Goal: Transaction & Acquisition: Purchase product/service

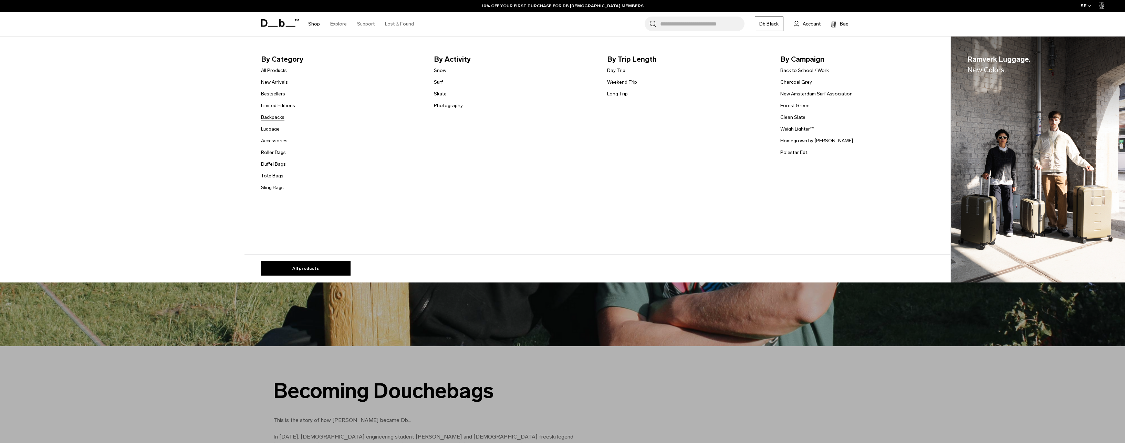
click at [279, 118] on link "Backpacks" at bounding box center [272, 117] width 23 height 7
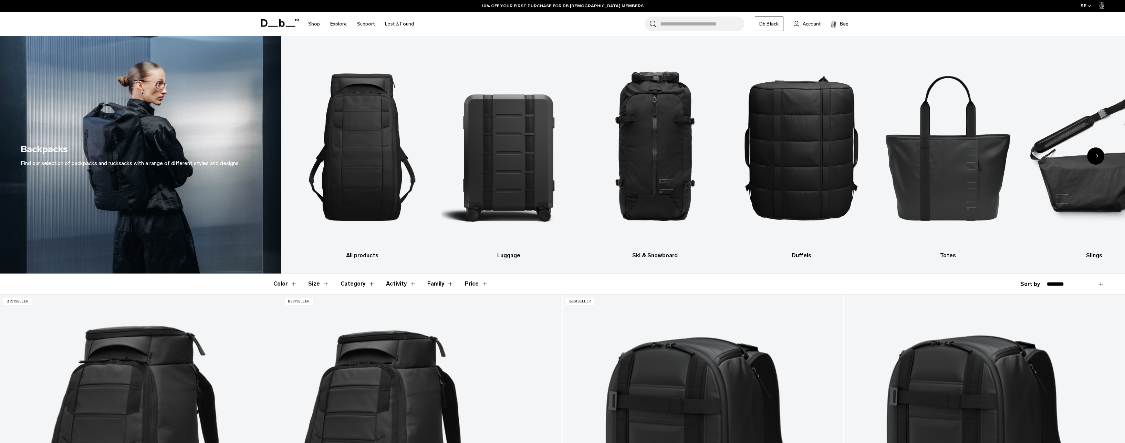
click at [1098, 157] on icon "Next slide" at bounding box center [1096, 155] width 6 height 3
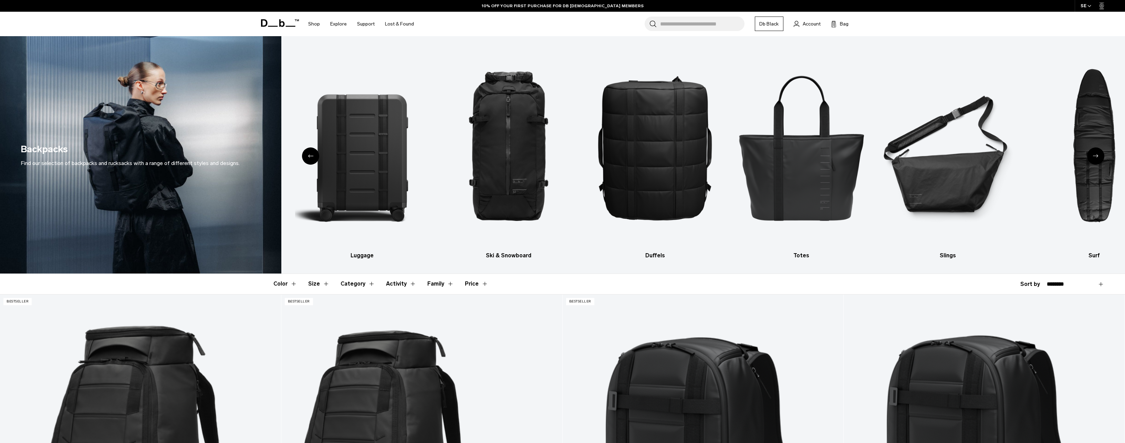
click at [1098, 157] on icon "Next slide" at bounding box center [1096, 155] width 6 height 3
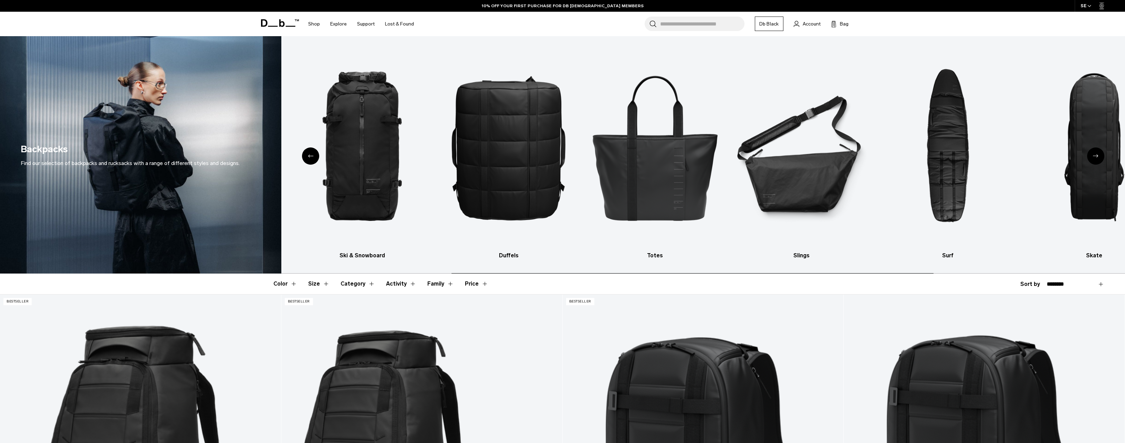
click at [1098, 157] on icon "Next slide" at bounding box center [1096, 155] width 6 height 3
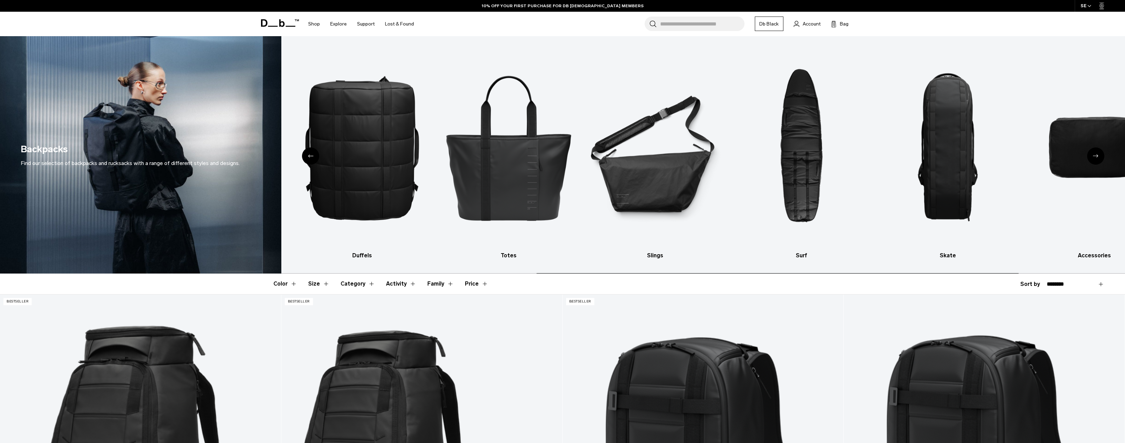
click at [1098, 157] on icon "Next slide" at bounding box center [1096, 155] width 6 height 3
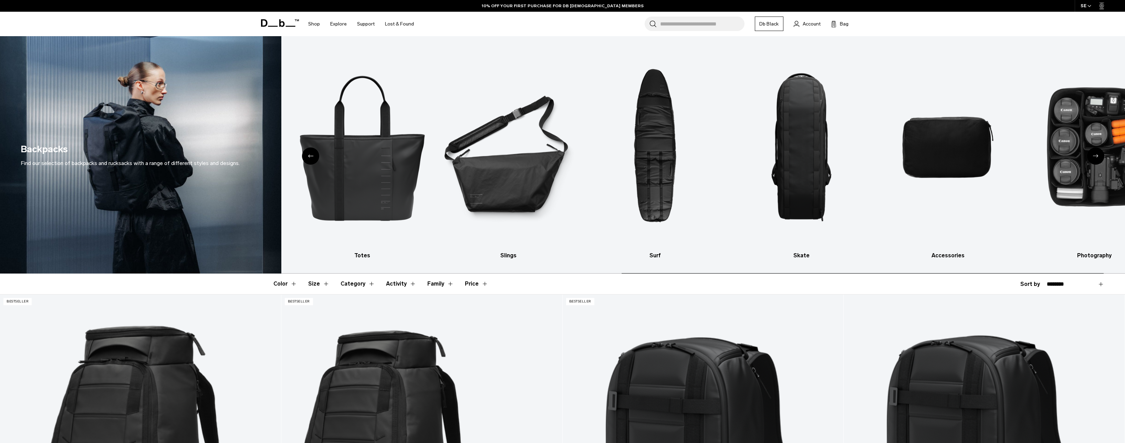
click at [1098, 157] on icon "Next slide" at bounding box center [1096, 155] width 6 height 3
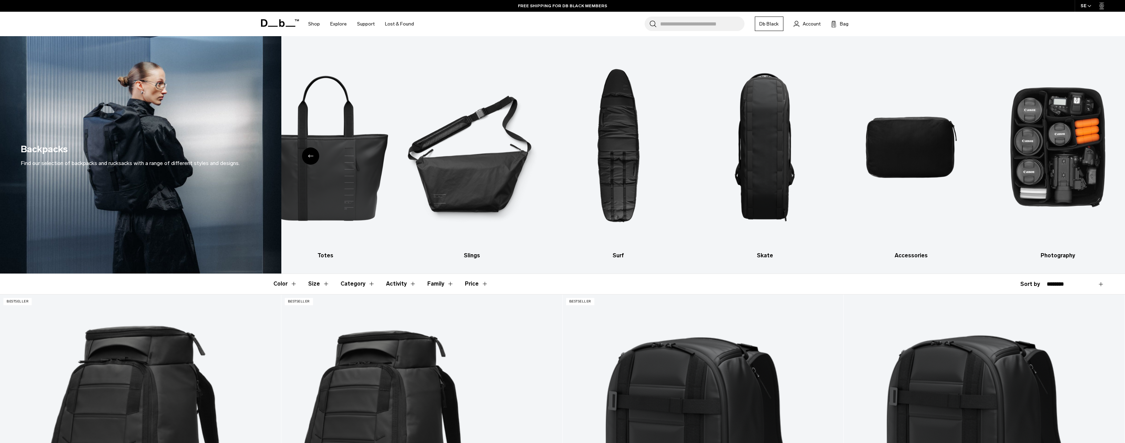
click at [311, 156] on icon "Previous slide" at bounding box center [311, 155] width 6 height 3
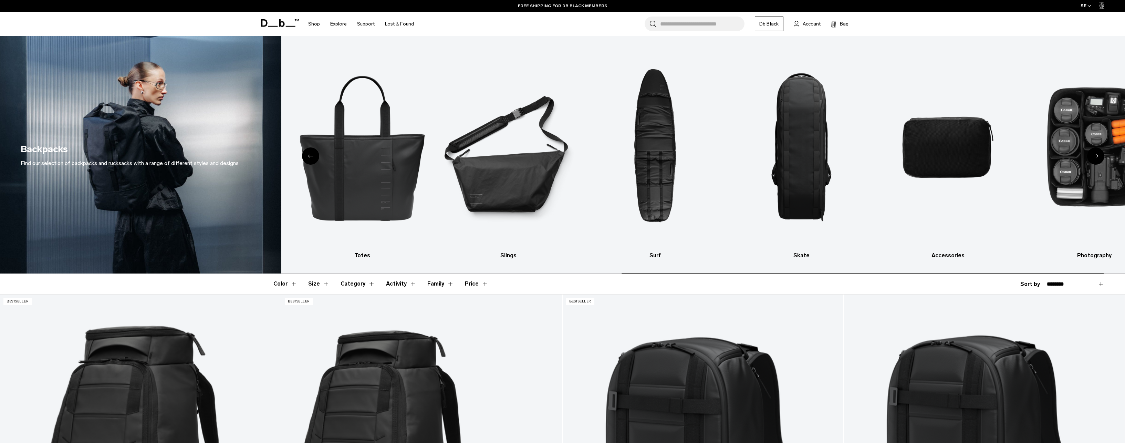
click at [311, 156] on icon "Previous slide" at bounding box center [311, 155] width 6 height 3
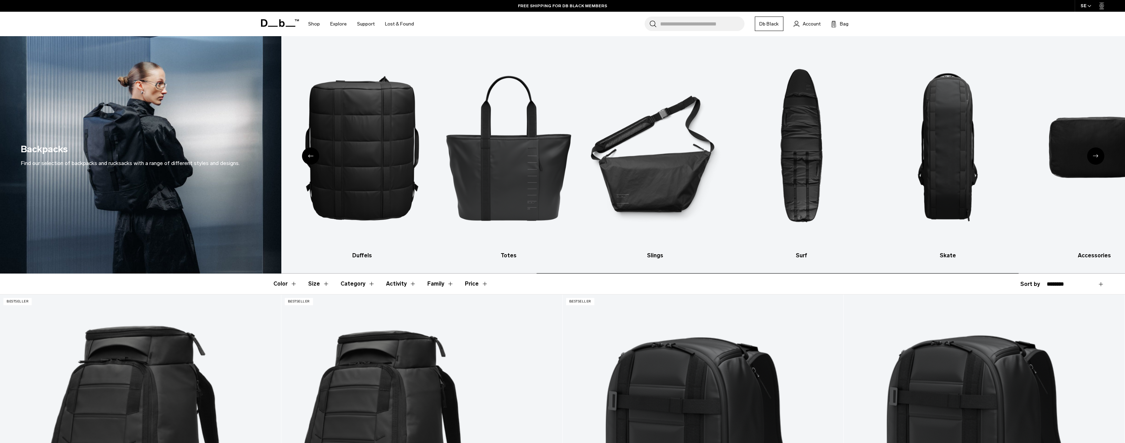
click at [311, 156] on icon "Previous slide" at bounding box center [311, 155] width 6 height 3
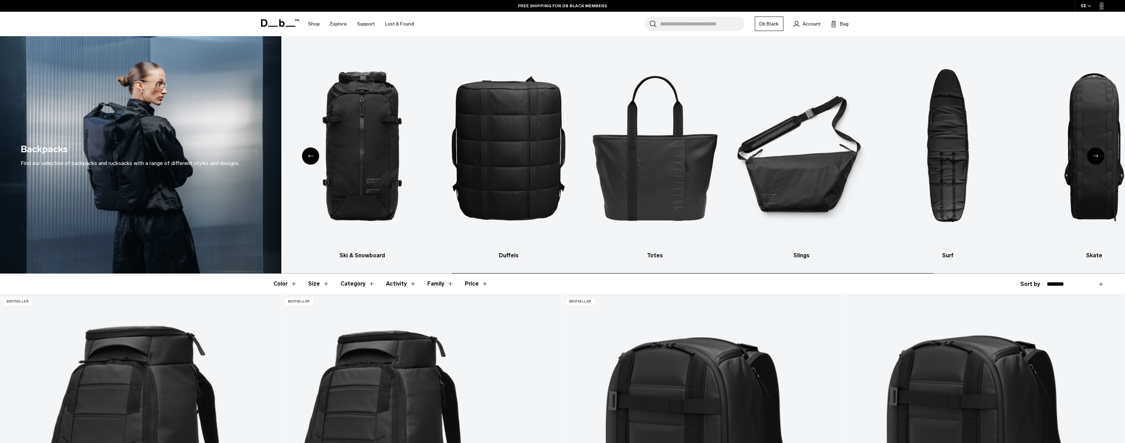
click at [311, 156] on icon "Previous slide" at bounding box center [311, 155] width 6 height 3
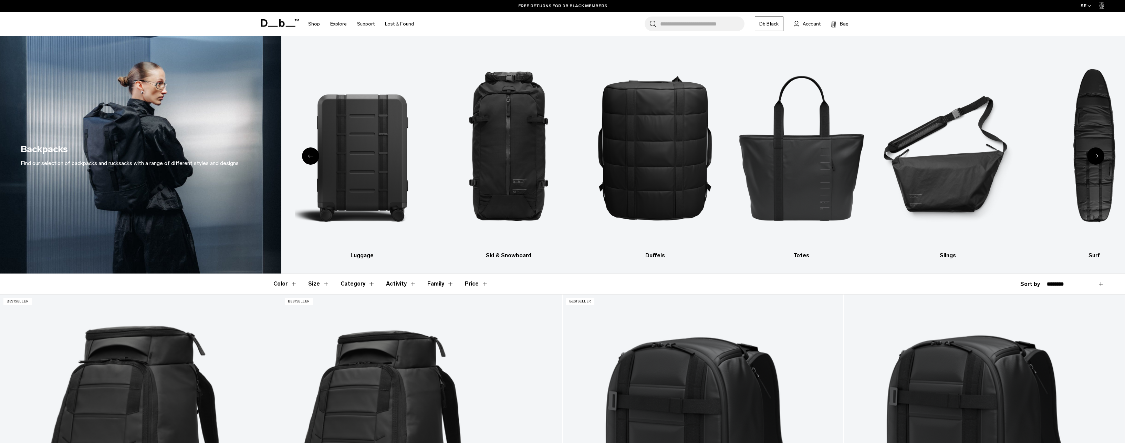
click at [312, 154] on div "Previous slide" at bounding box center [310, 155] width 17 height 17
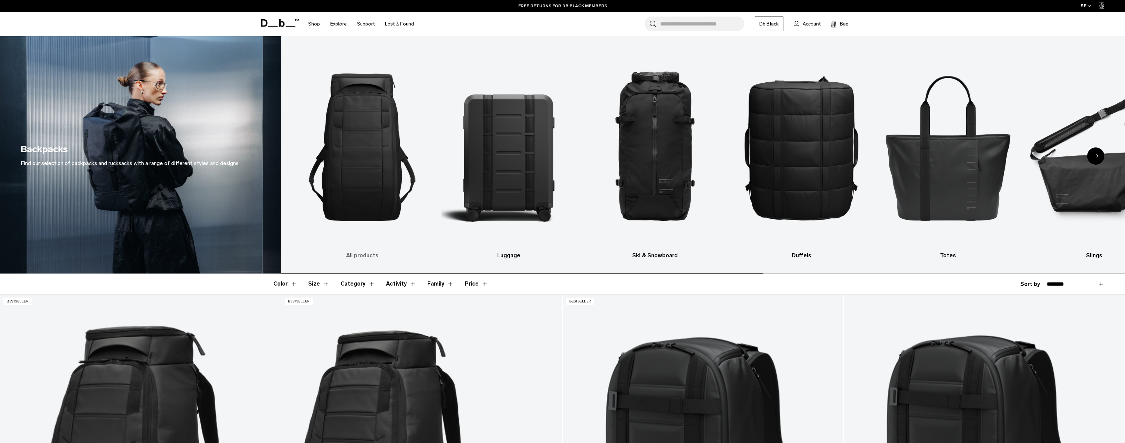
click at [369, 163] on img "1 / 10" at bounding box center [362, 146] width 134 height 201
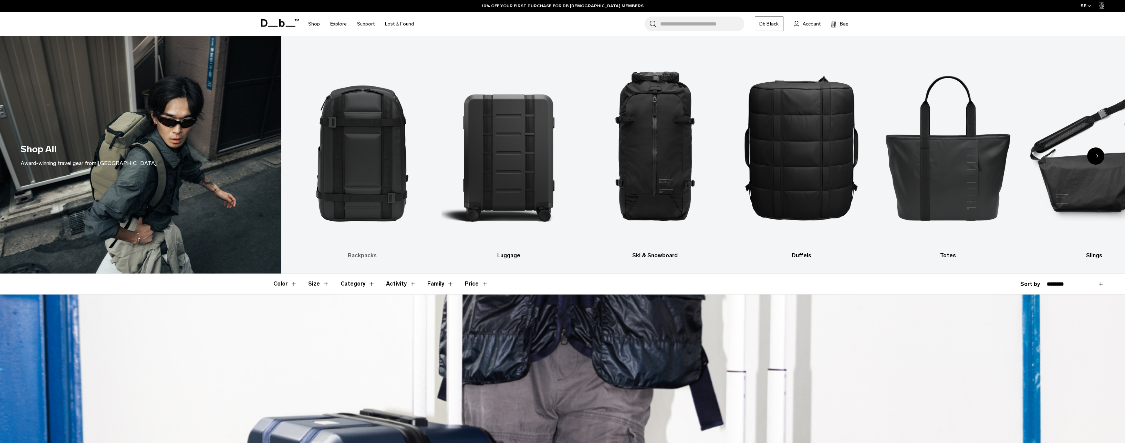
click at [397, 152] on img "1 / 10" at bounding box center [362, 146] width 134 height 201
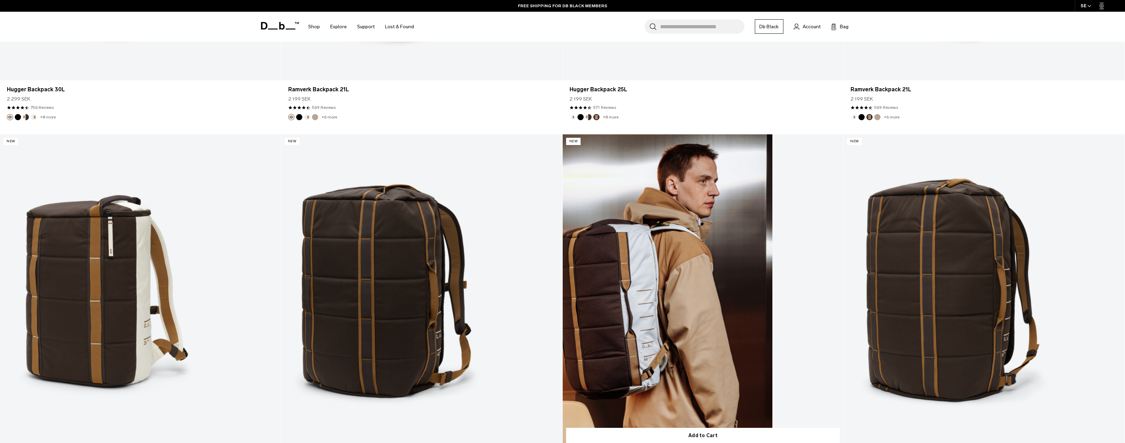
scroll to position [964, 0]
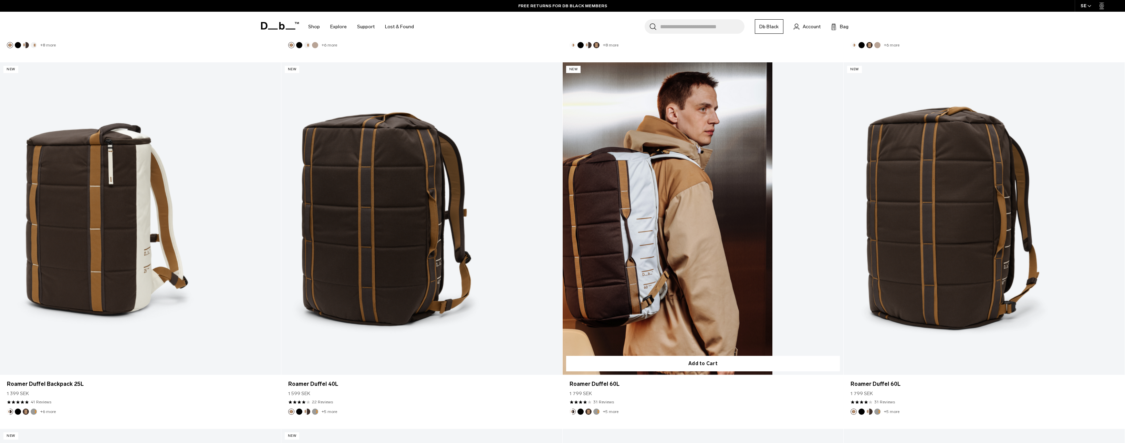
click at [582, 413] on button "Black Out" at bounding box center [580, 411] width 6 height 6
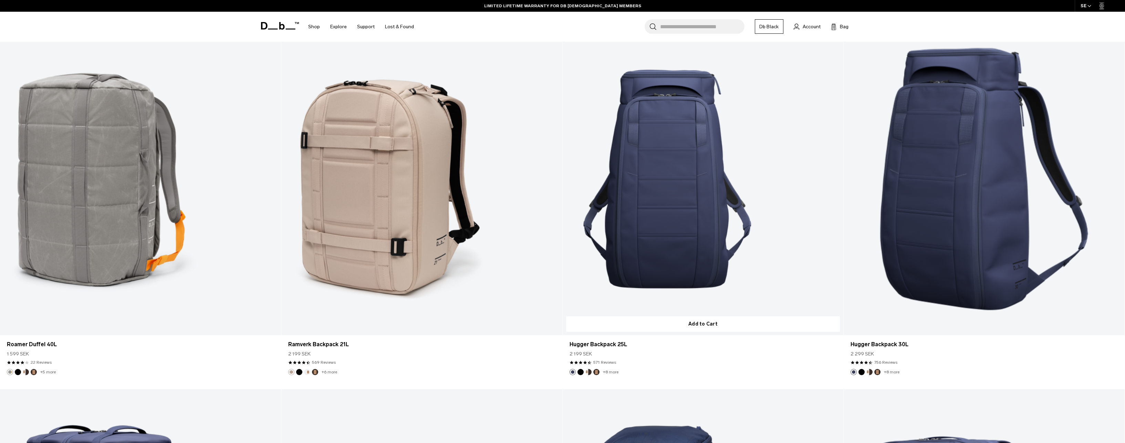
scroll to position [2101, 0]
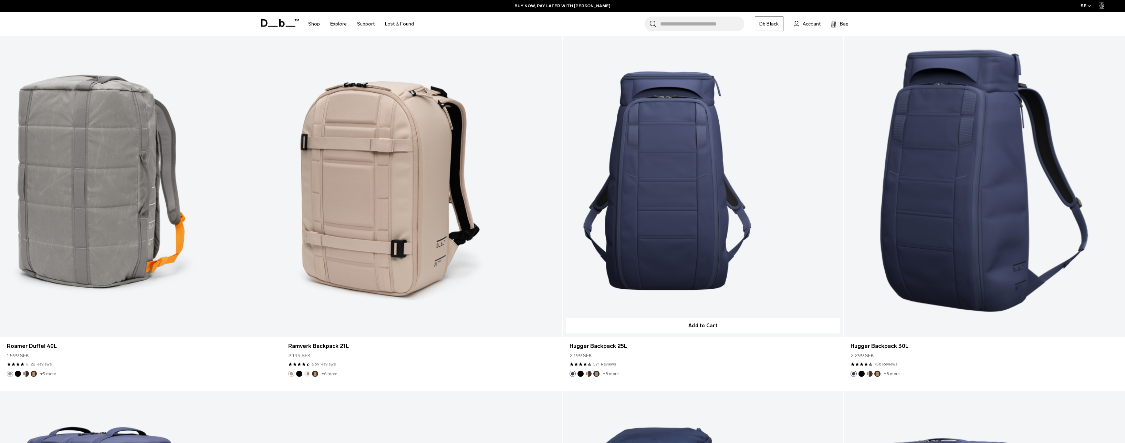
click at [577, 372] on img "Black Out" at bounding box center [581, 374] width 8 height 8
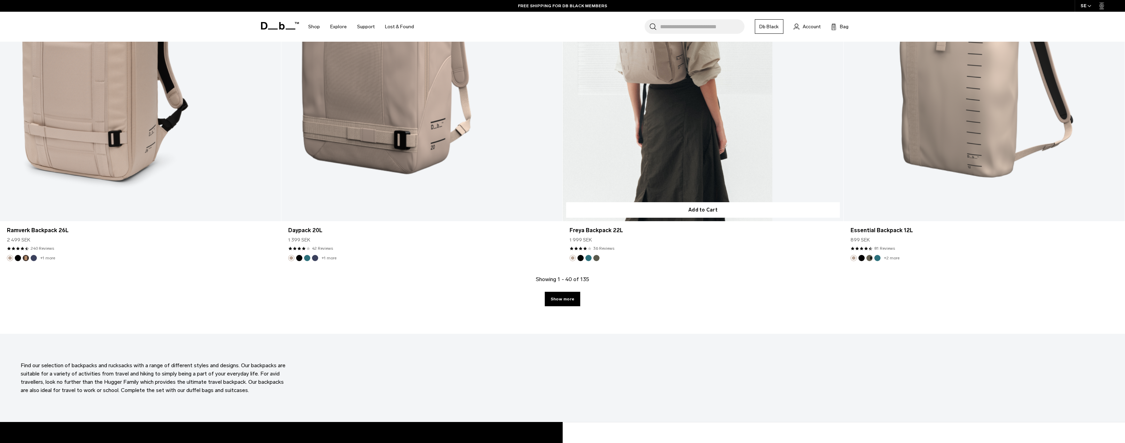
scroll to position [3719, 0]
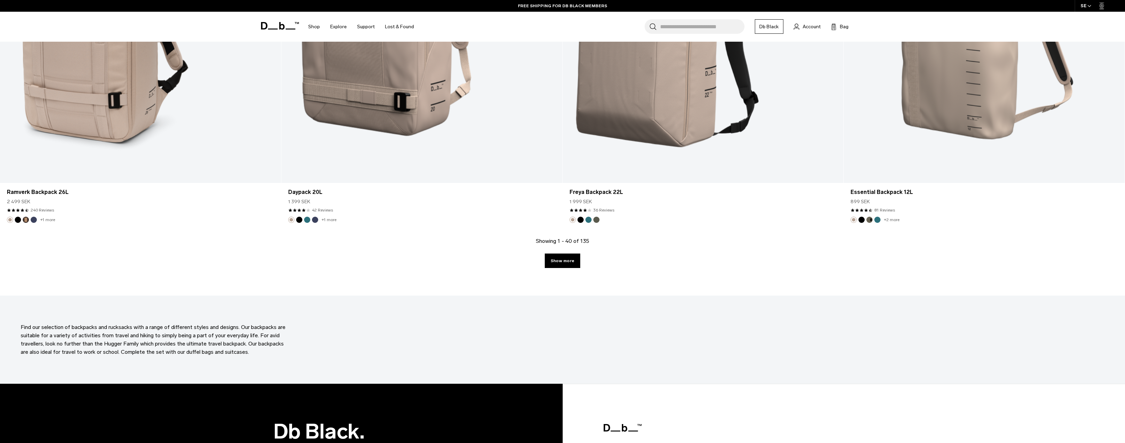
click at [569, 269] on div "Showing 1 - 40 of 135 Show more" at bounding box center [562, 266] width 1125 height 59
click at [569, 265] on link "Show more" at bounding box center [562, 260] width 35 height 14
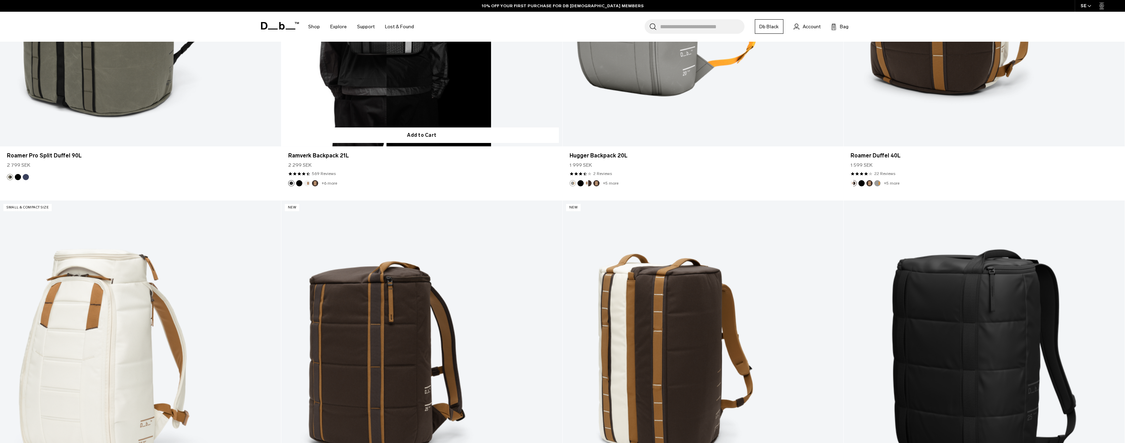
scroll to position [7066, 0]
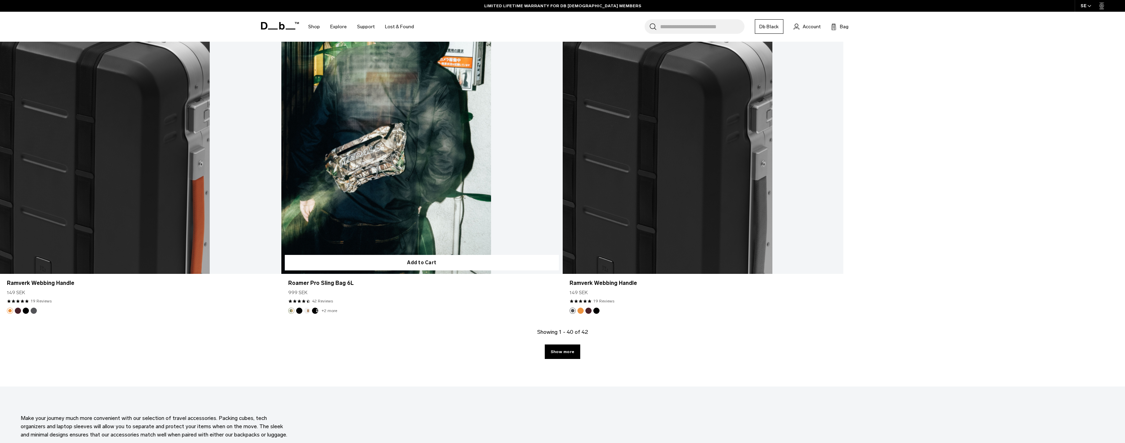
scroll to position [4236, 0]
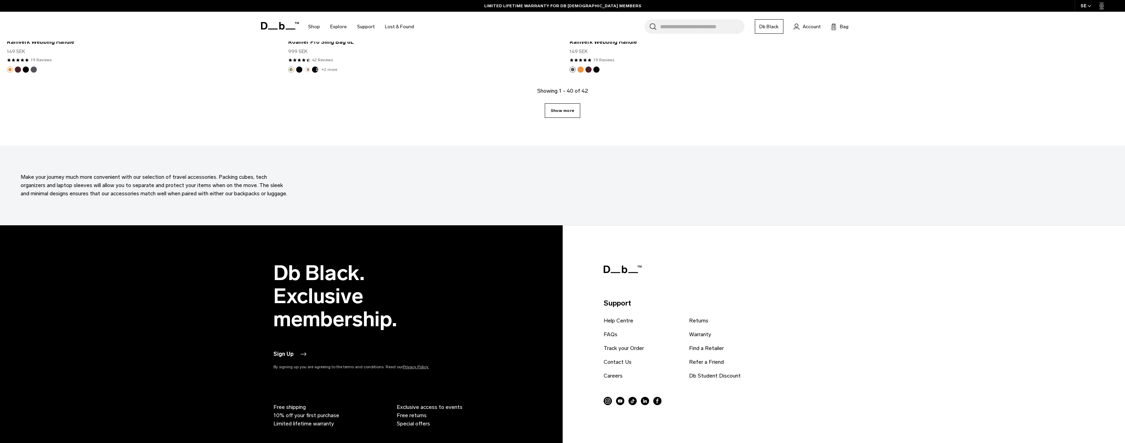
click at [564, 110] on link "Show more" at bounding box center [562, 110] width 35 height 14
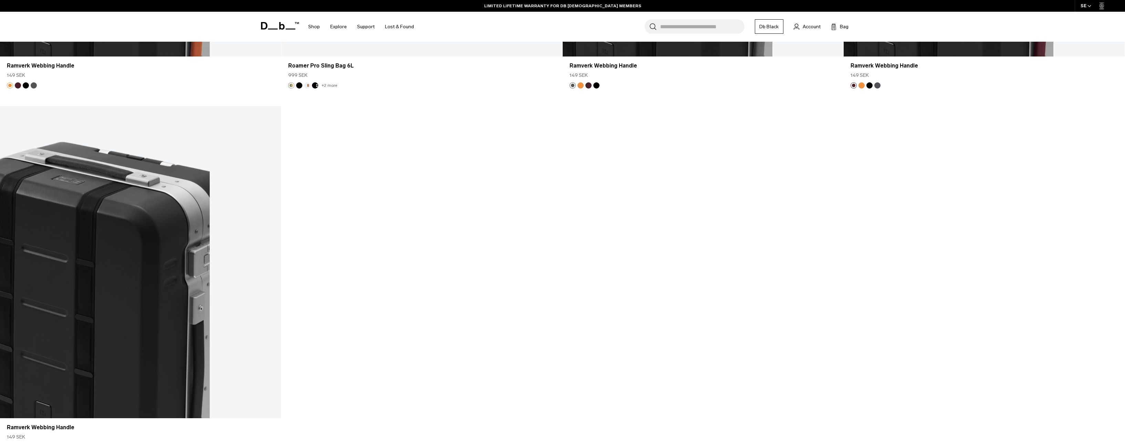
scroll to position [4282, 0]
